Goal: Book appointment/travel/reservation

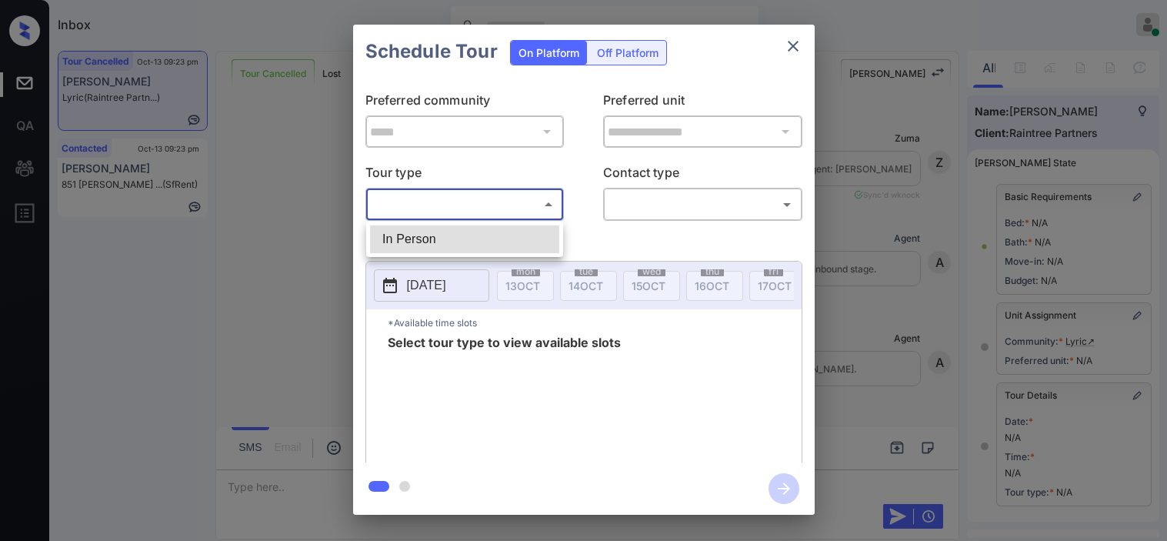
click at [524, 235] on li "In Person" at bounding box center [464, 239] width 189 height 28
type input "********"
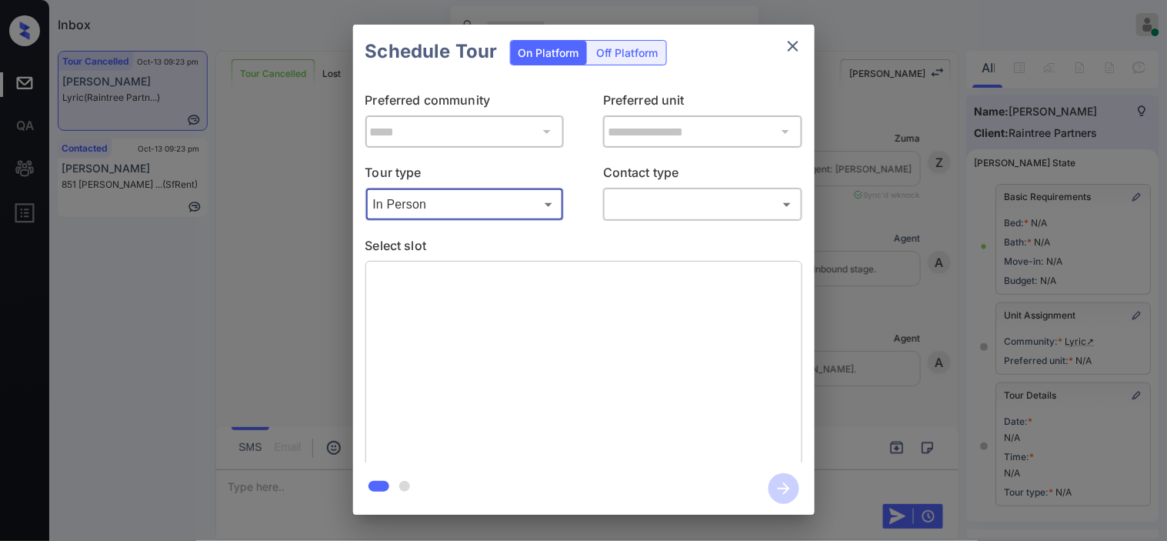
scroll to position [171, 0]
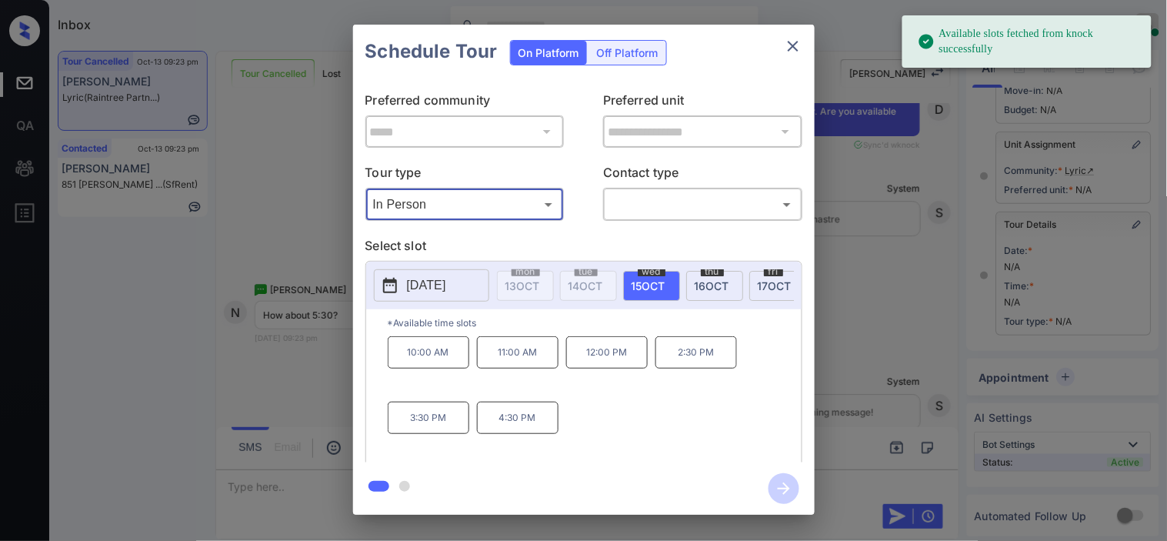
click at [471, 282] on button "[DATE]" at bounding box center [431, 285] width 115 height 32
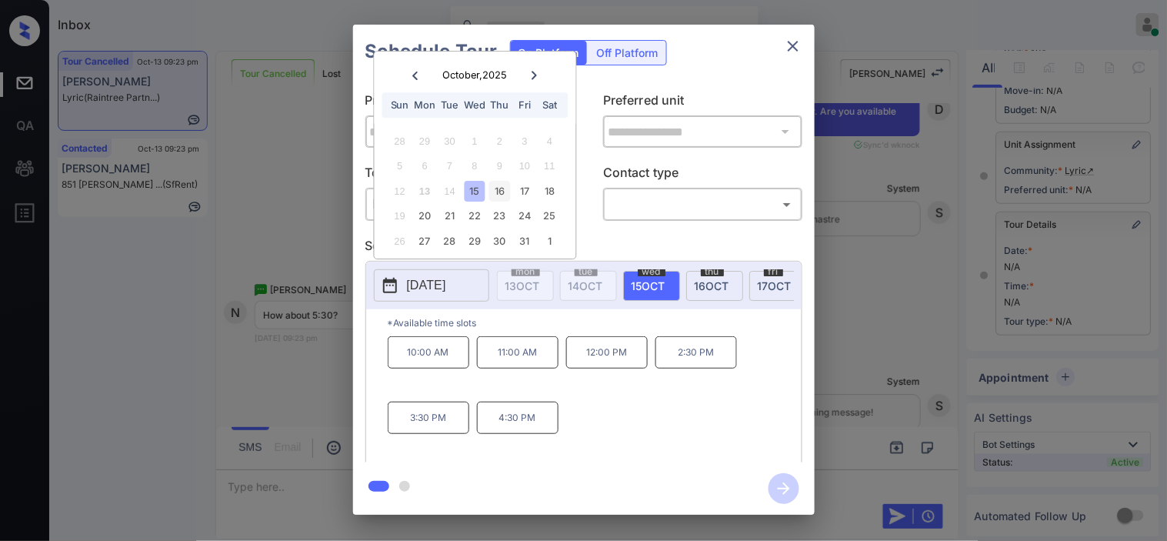
click at [492, 185] on div "16" at bounding box center [499, 191] width 21 height 21
click at [320, 228] on div "**********" at bounding box center [583, 269] width 1167 height 539
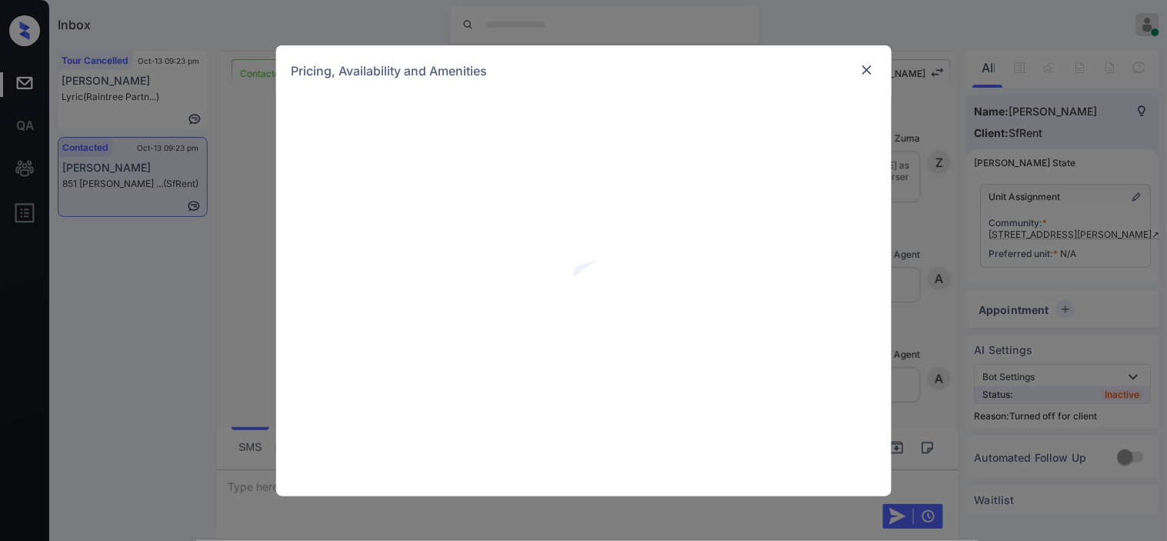
scroll to position [2007, 0]
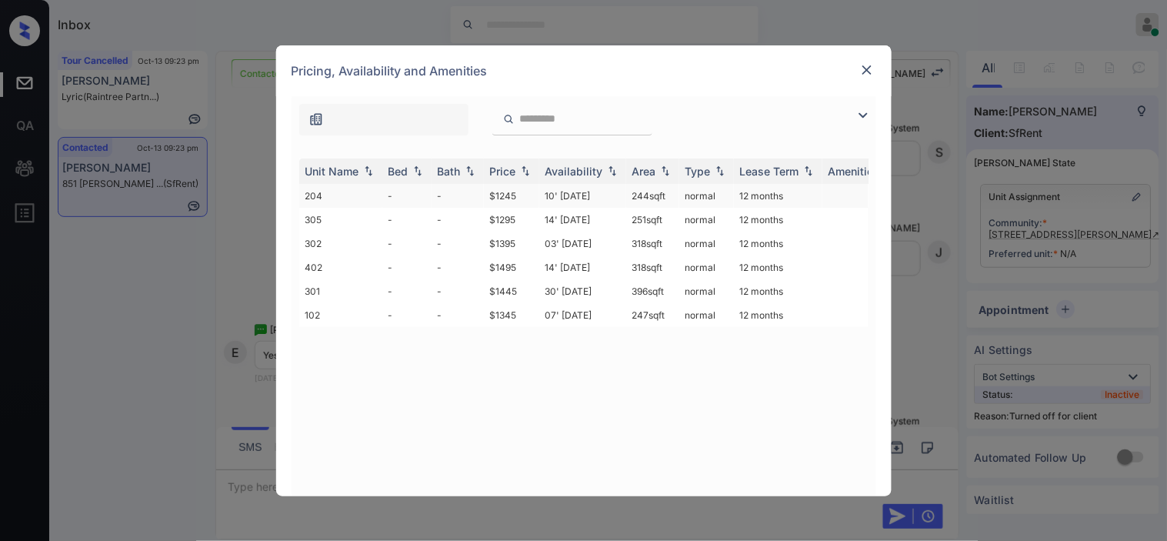
click at [683, 185] on td "normal" at bounding box center [706, 196] width 55 height 24
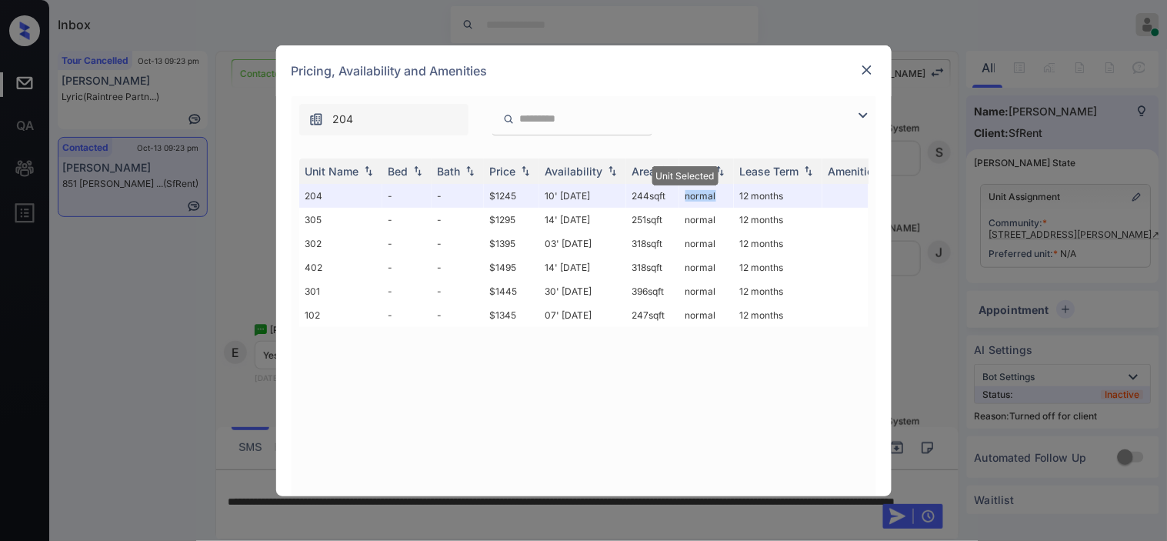
click at [861, 68] on img at bounding box center [866, 69] width 15 height 15
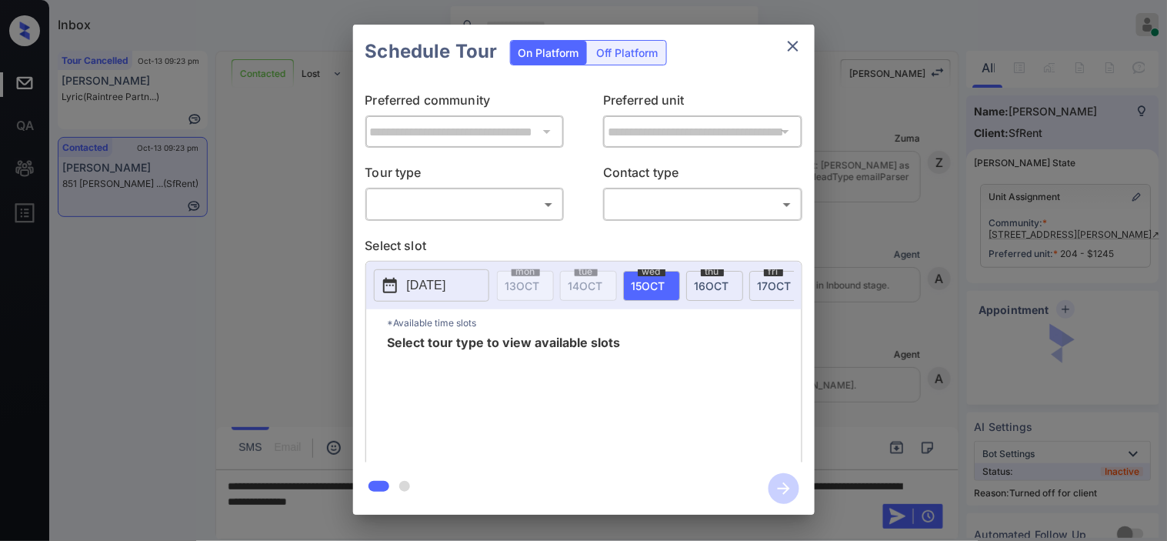
scroll to position [3836, 0]
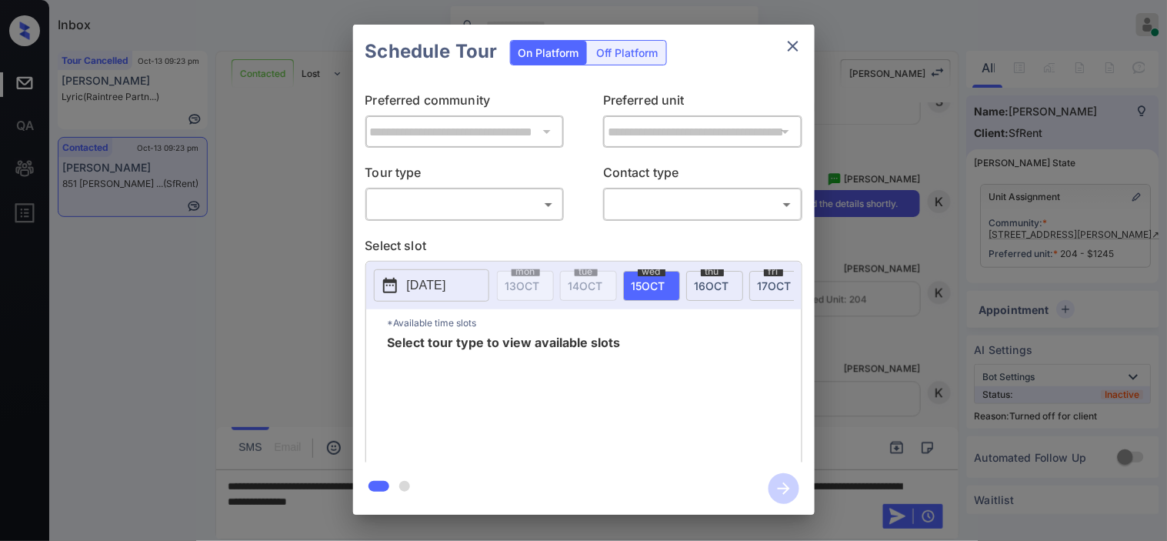
click at [628, 36] on div "On Platform Off Platform" at bounding box center [588, 52] width 157 height 54
click at [629, 41] on div "On Platform Off Platform" at bounding box center [588, 52] width 157 height 54
click at [629, 44] on div "Off Platform" at bounding box center [627, 53] width 77 height 24
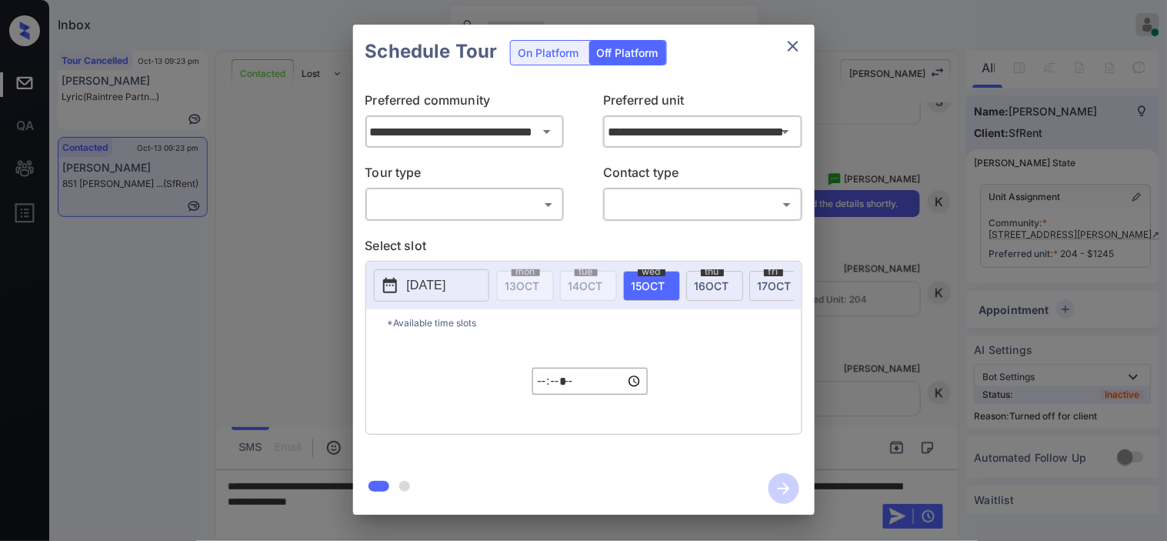
click at [528, 218] on div "​ ​" at bounding box center [464, 204] width 199 height 33
click at [516, 208] on body "Inbox Kristine Capara Online Set yourself offline Set yourself on break Profile…" at bounding box center [583, 270] width 1167 height 541
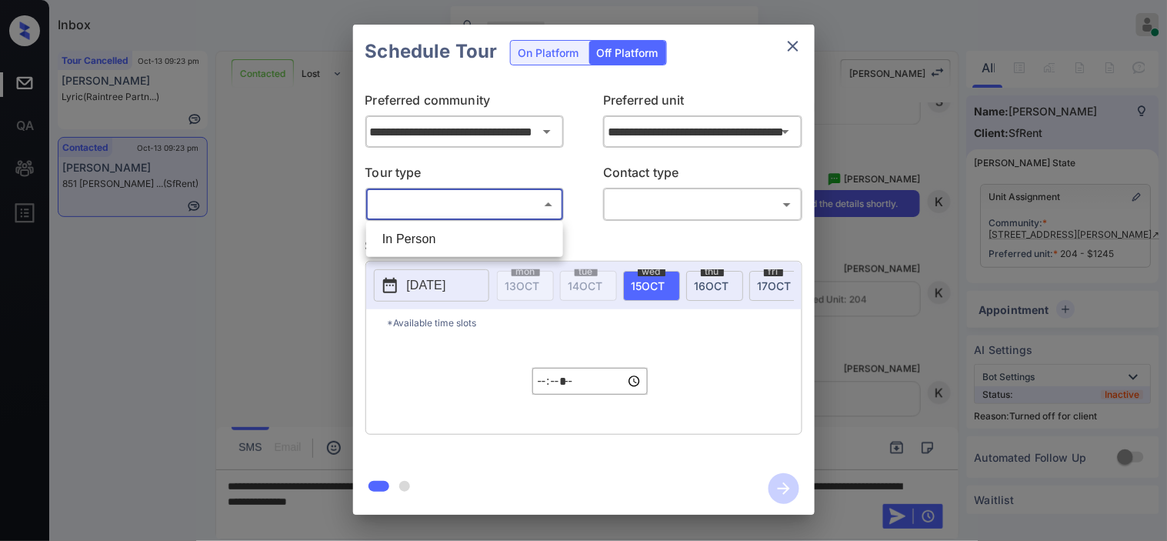
click at [508, 232] on li "In Person" at bounding box center [464, 239] width 189 height 28
type input "********"
click at [652, 201] on body "Inbox Kristine Capara Online Set yourself offline Set yourself on break Profile…" at bounding box center [583, 270] width 1167 height 541
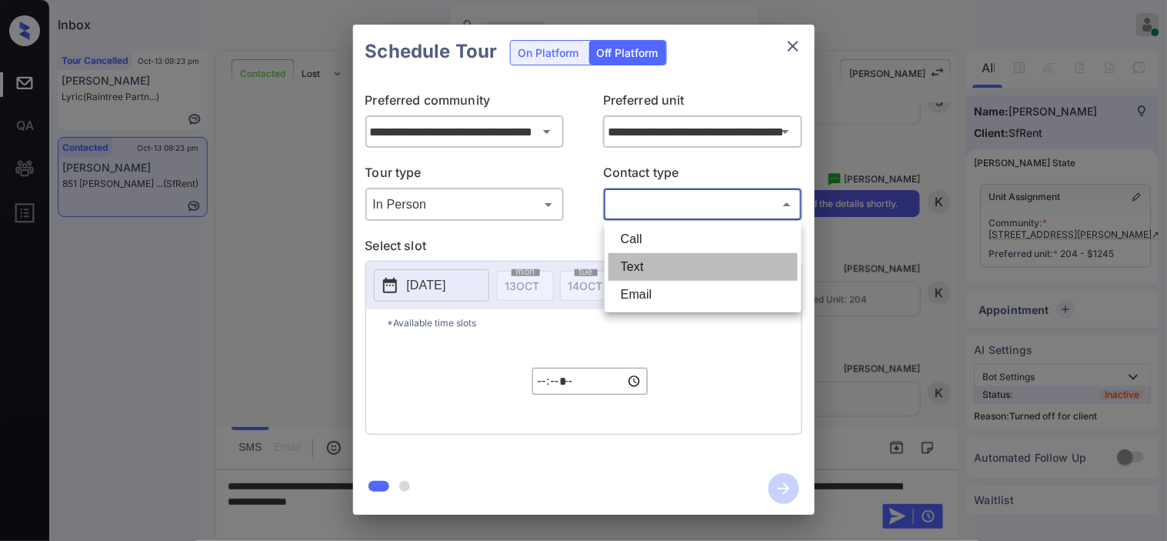
click at [651, 262] on li "Text" at bounding box center [702, 267] width 189 height 28
type input "****"
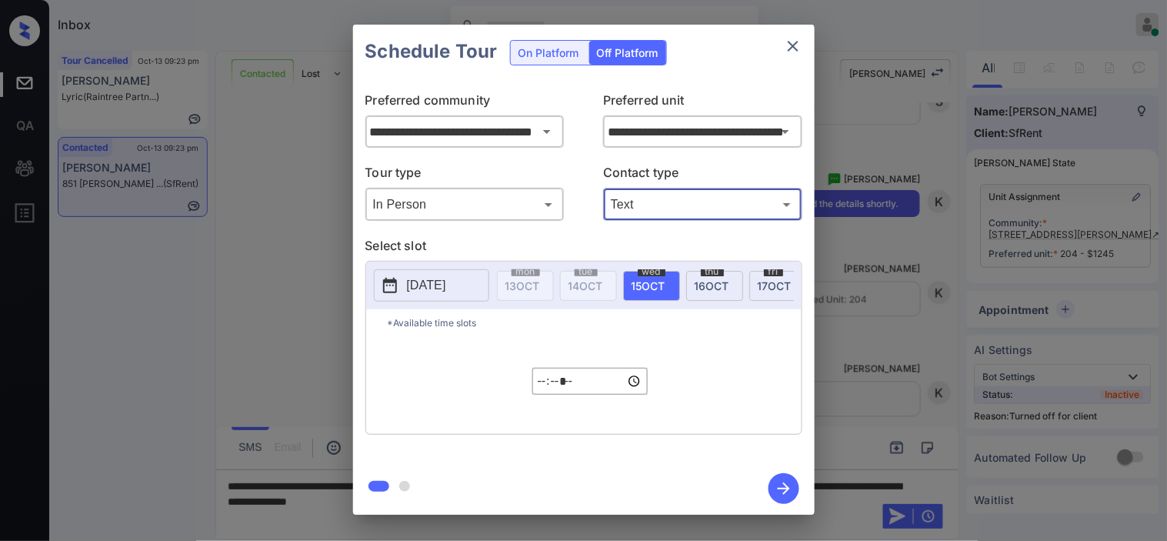
click at [446, 295] on p "2025-10-14" at bounding box center [426, 285] width 39 height 18
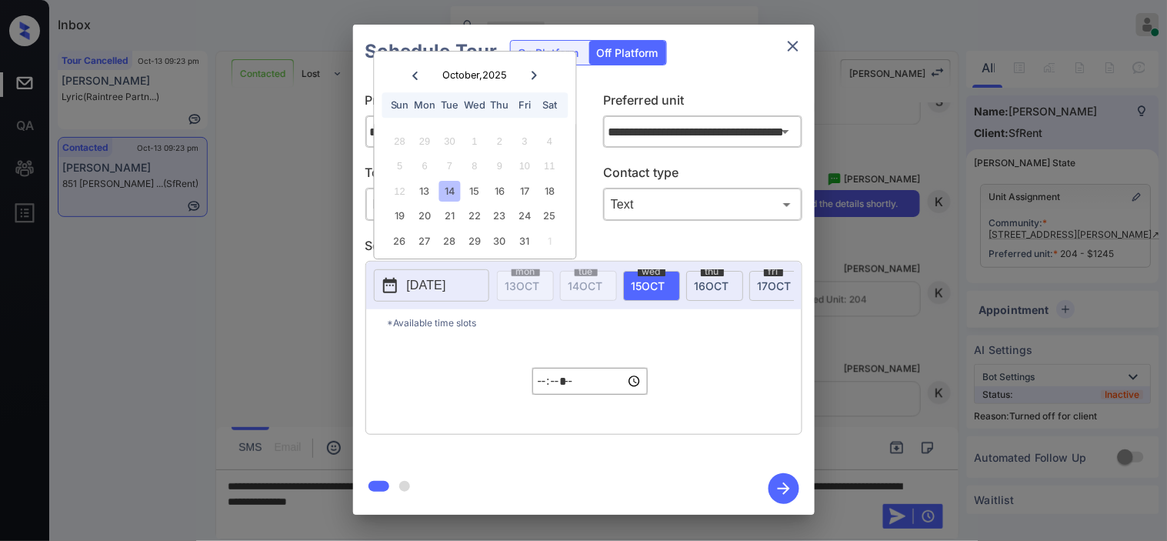
click at [532, 393] on input "*****" at bounding box center [589, 381] width 115 height 27
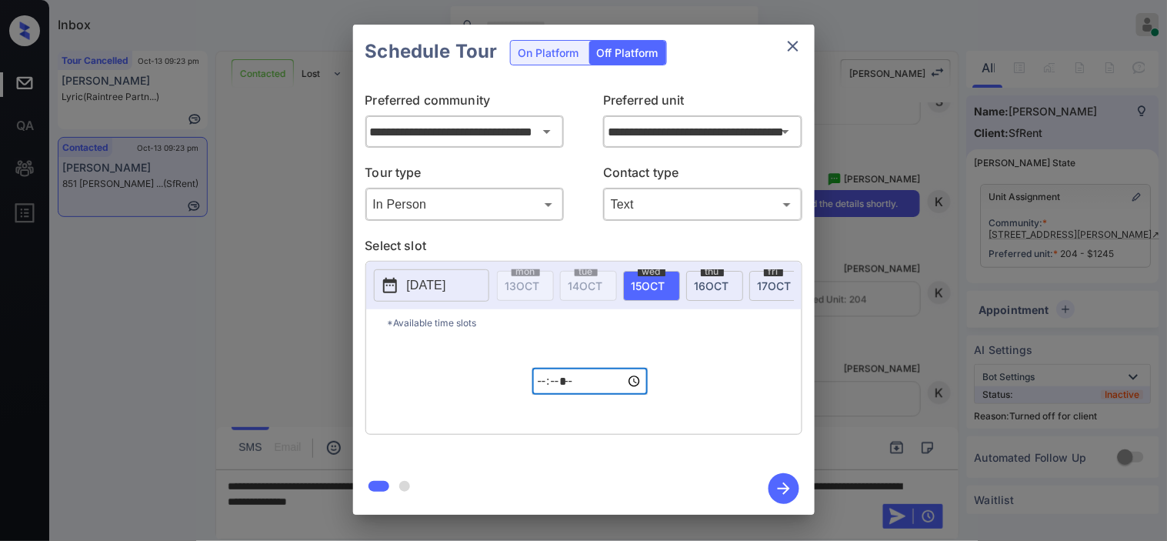
type input "*****"
click at [789, 490] on icon "button" at bounding box center [783, 488] width 31 height 31
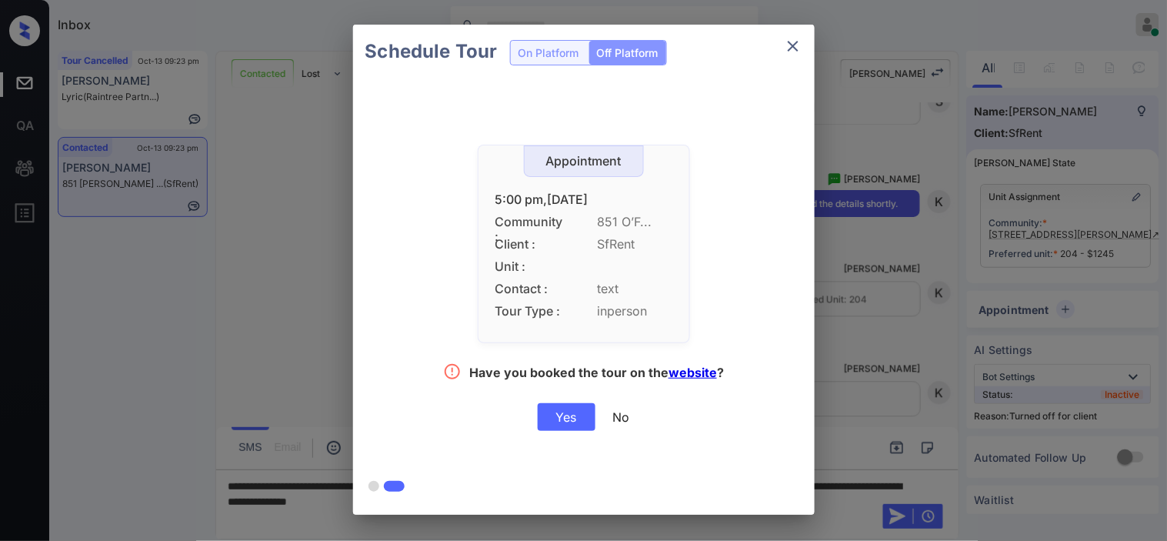
click at [581, 421] on div "Yes" at bounding box center [567, 417] width 58 height 28
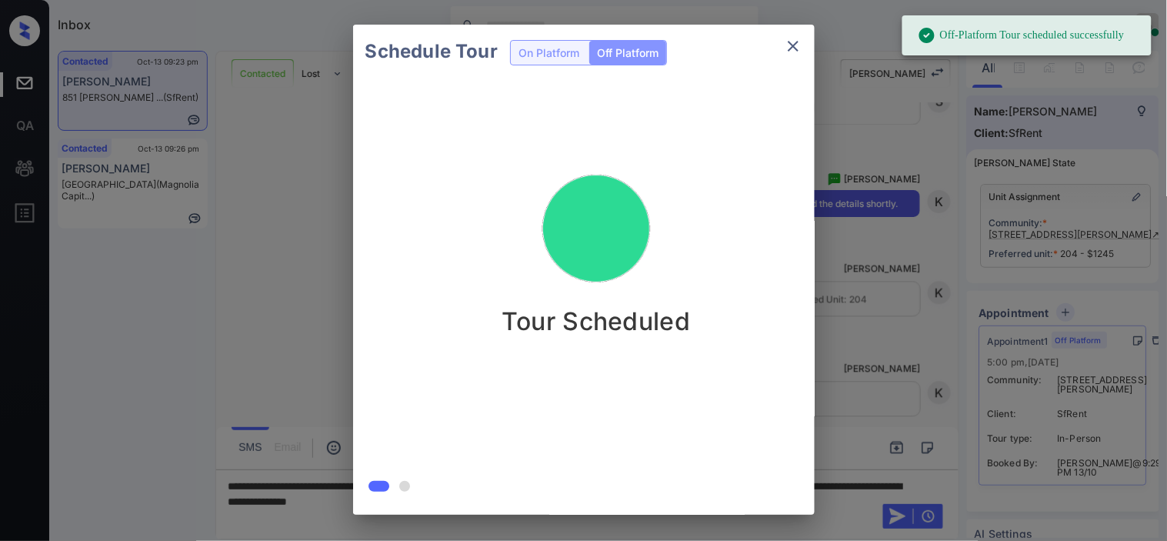
click at [824, 265] on div "Schedule Tour On Platform Off Platform Tour Scheduled" at bounding box center [583, 269] width 1167 height 539
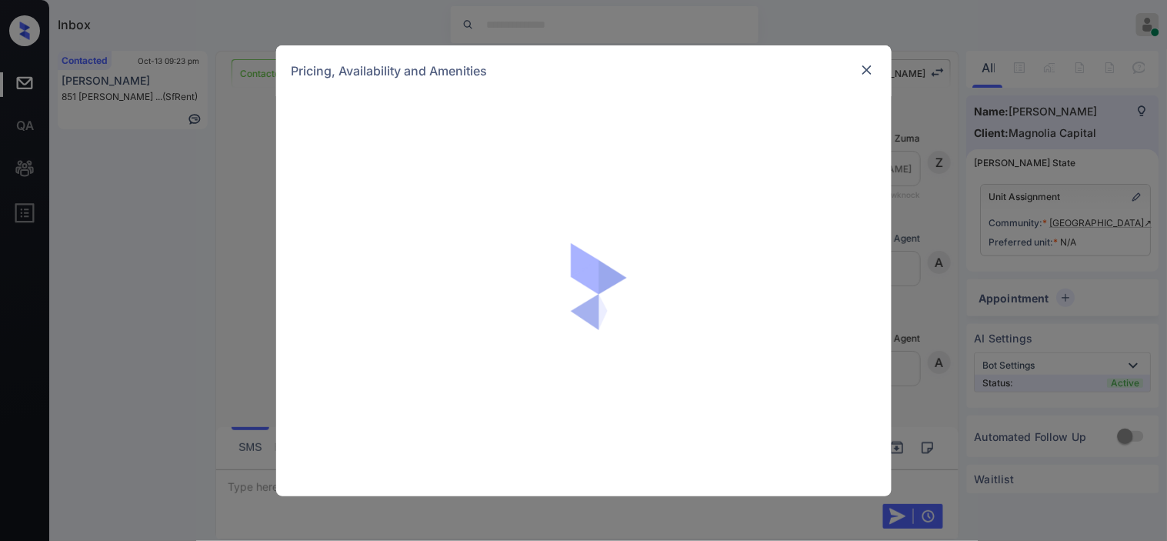
scroll to position [872, 0]
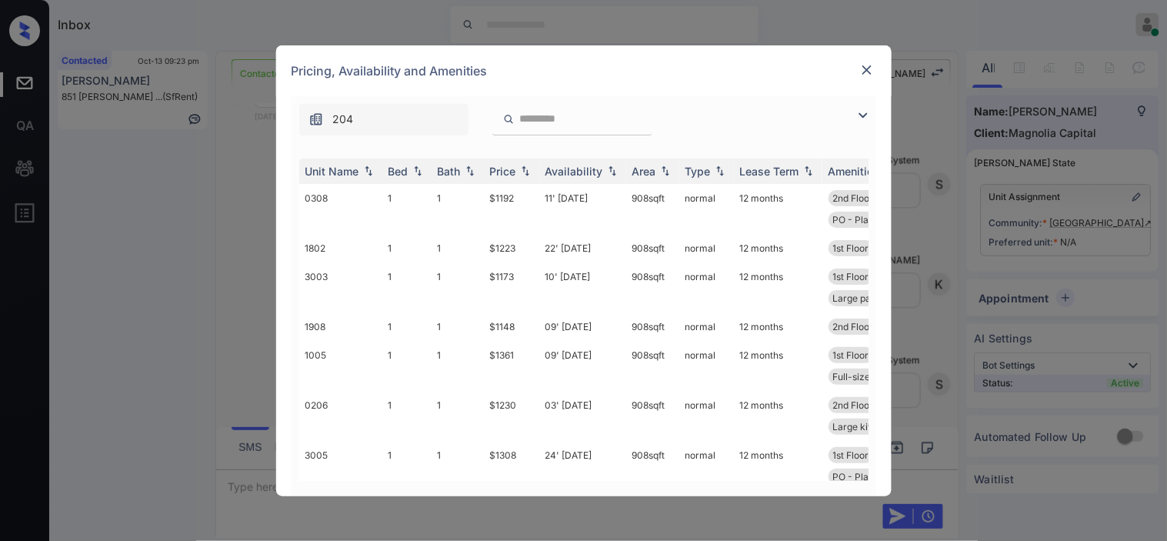
click at [867, 110] on img at bounding box center [863, 115] width 18 height 18
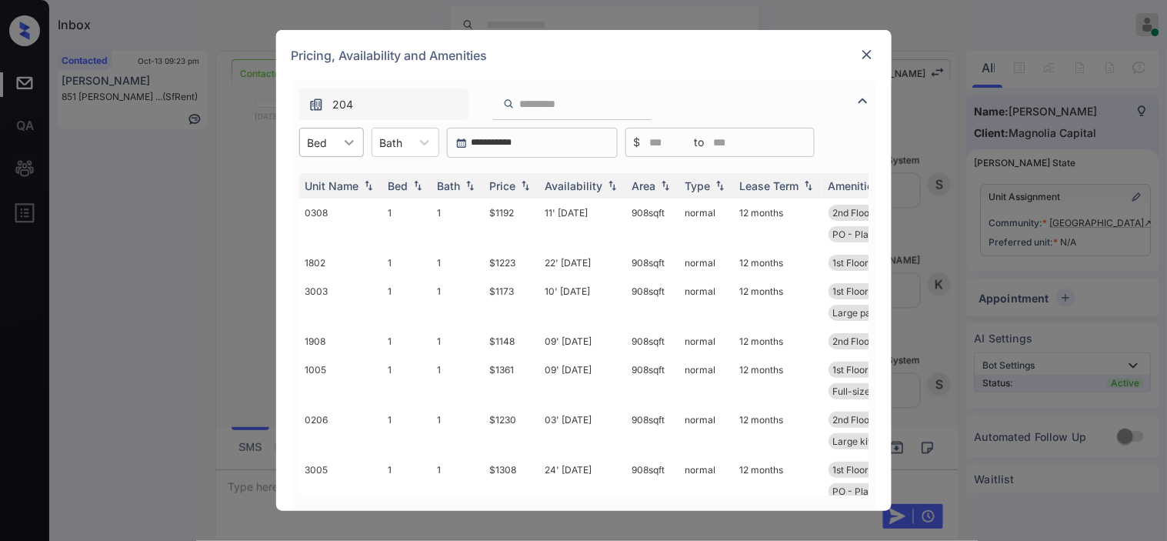
click at [335, 142] on div at bounding box center [349, 142] width 28 height 28
click at [340, 175] on div "1" at bounding box center [331, 180] width 65 height 28
click at [517, 178] on th "Price" at bounding box center [511, 185] width 55 height 25
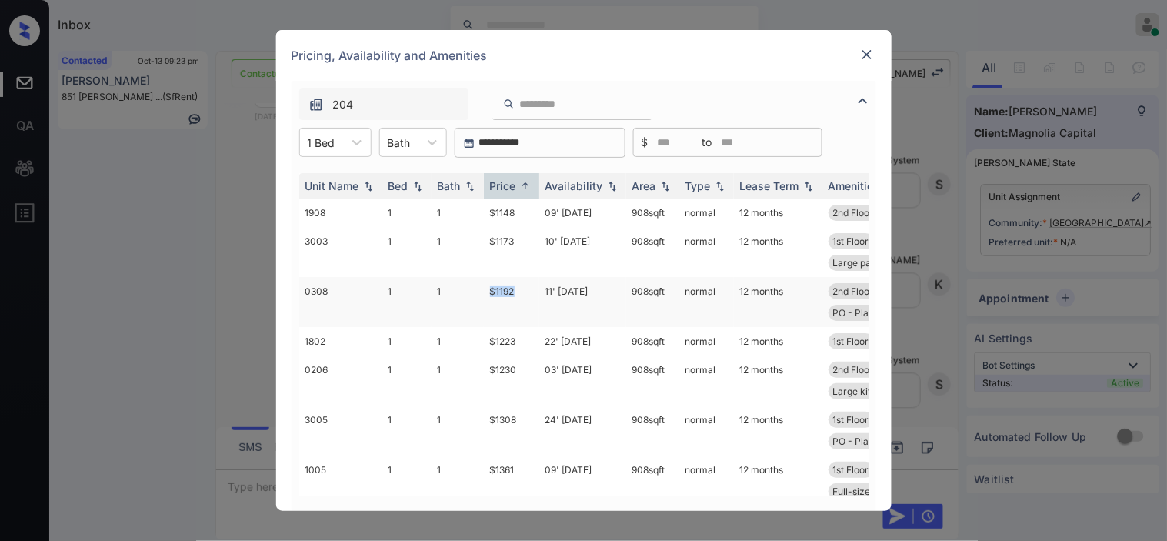
drag, startPoint x: 474, startPoint y: 288, endPoint x: 518, endPoint y: 291, distance: 44.7
click at [518, 291] on tr "0308 1 1 $1192 11' Aug 25 908 sqft normal 12 months 2nd Floor PO - Plank (All..…" at bounding box center [701, 302] width 804 height 50
copy tr "$1192"
click at [511, 294] on td "$1192" at bounding box center [511, 302] width 55 height 50
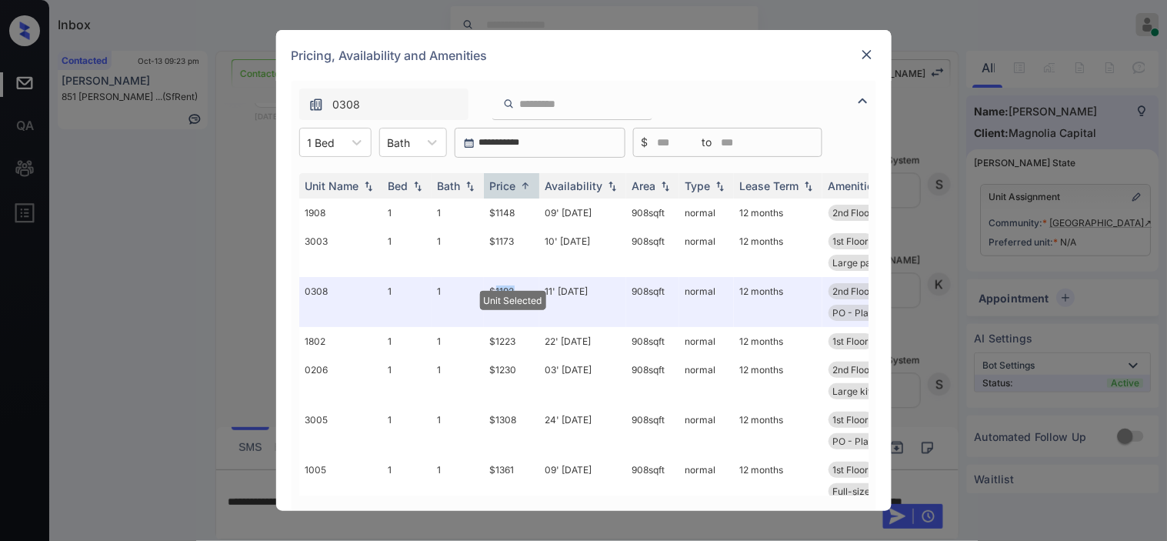
click at [867, 57] on img at bounding box center [866, 54] width 15 height 15
